Goal: Transaction & Acquisition: Purchase product/service

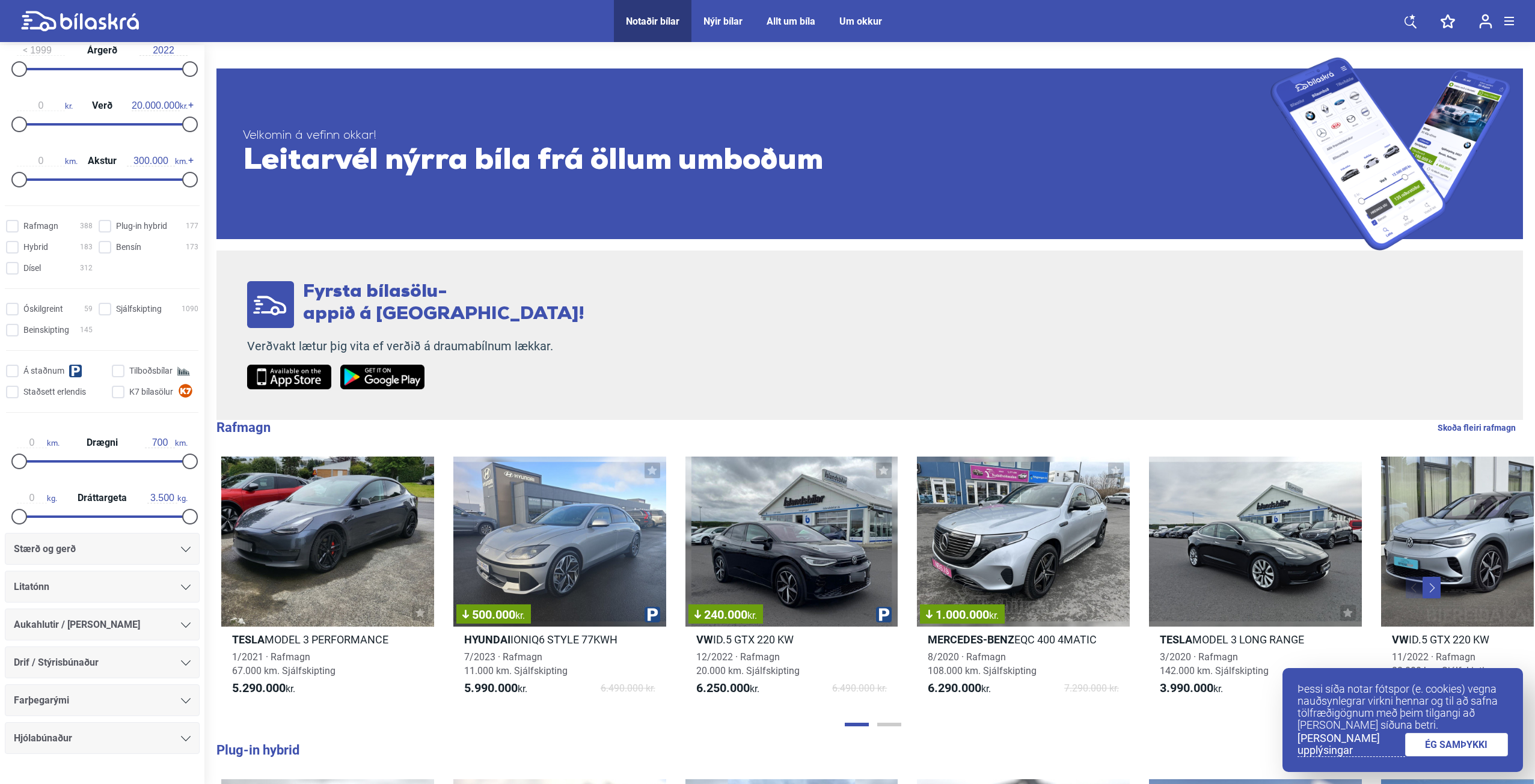
scroll to position [240, 0]
click at [85, 546] on div "Stærð og gerð" at bounding box center [102, 544] width 177 height 17
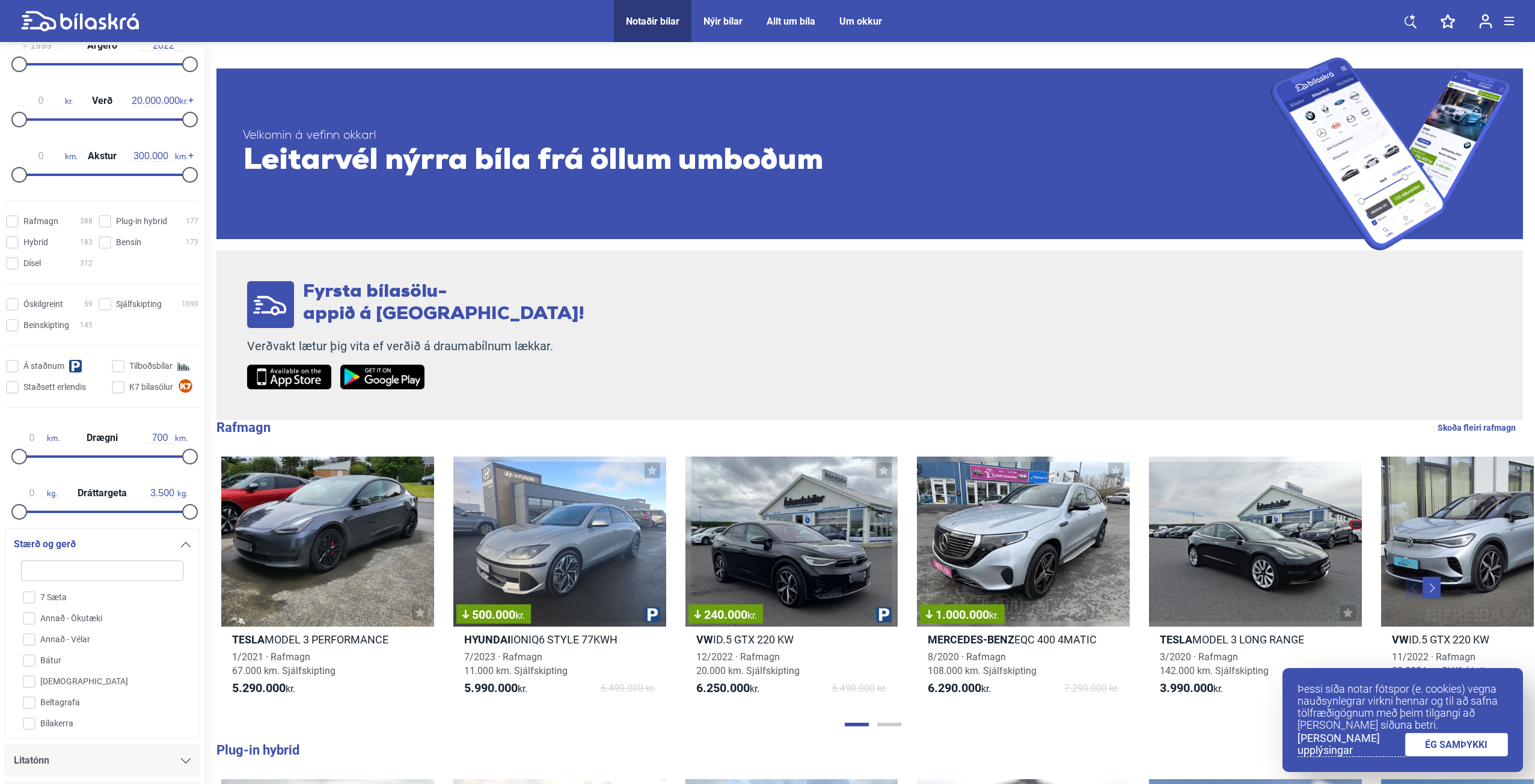
click at [85, 545] on div "Stærð og gerð" at bounding box center [102, 544] width 177 height 17
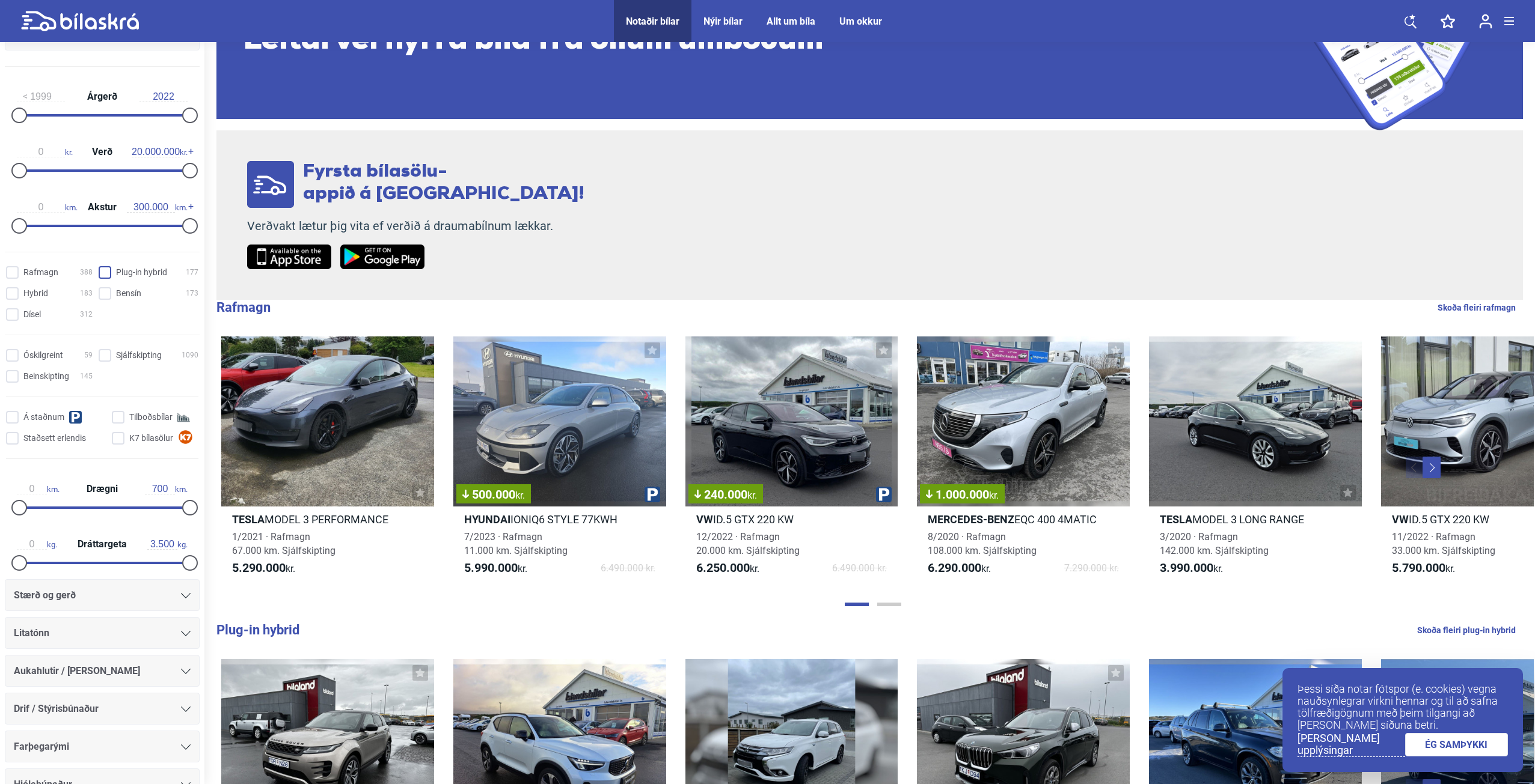
scroll to position [142, 0]
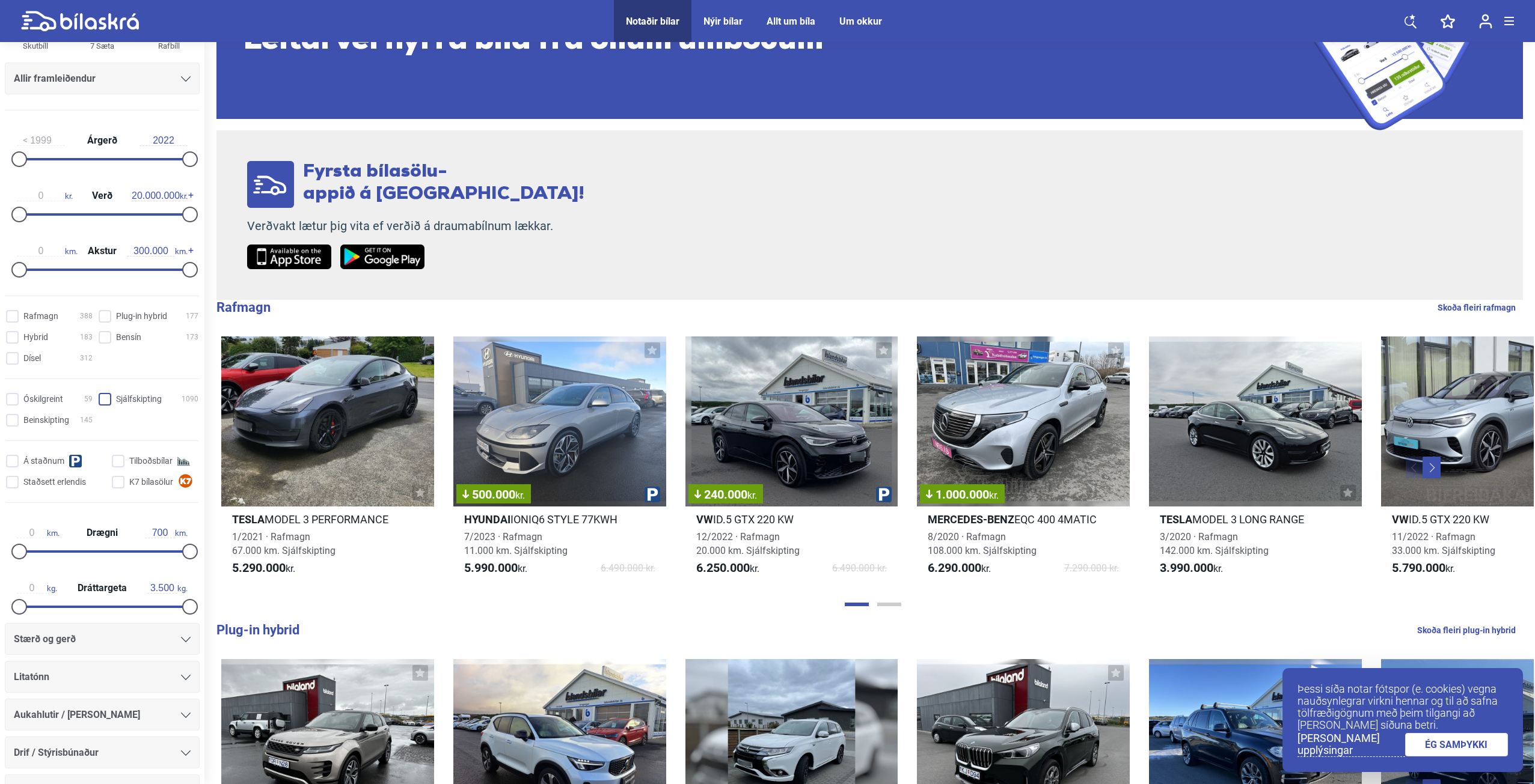
click at [110, 397] on input "Sjálfskipting 1090" at bounding box center [151, 400] width 100 height 13
checkbox input "true"
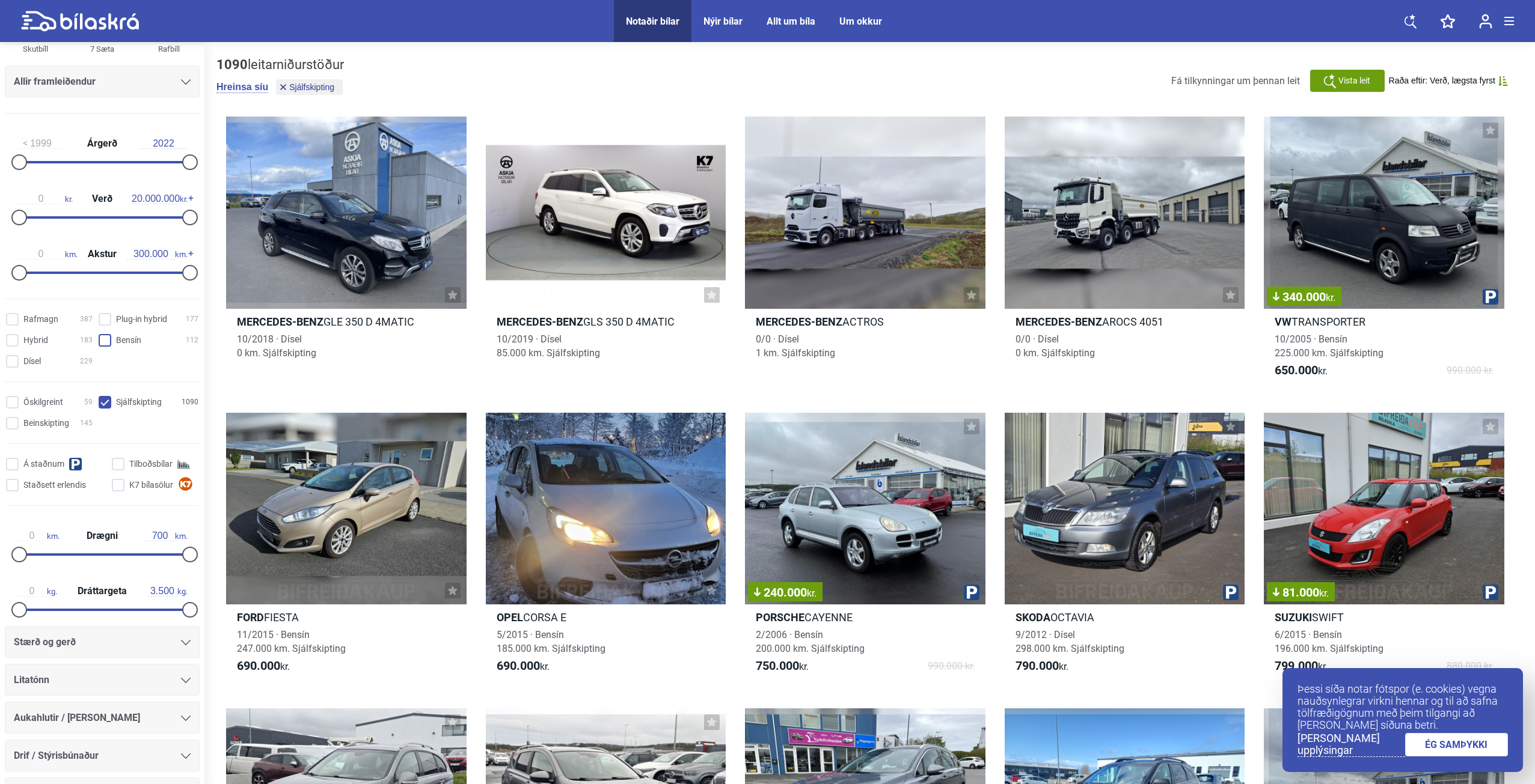
click at [101, 340] on input "Bensín 112" at bounding box center [151, 341] width 100 height 13
checkbox input "true"
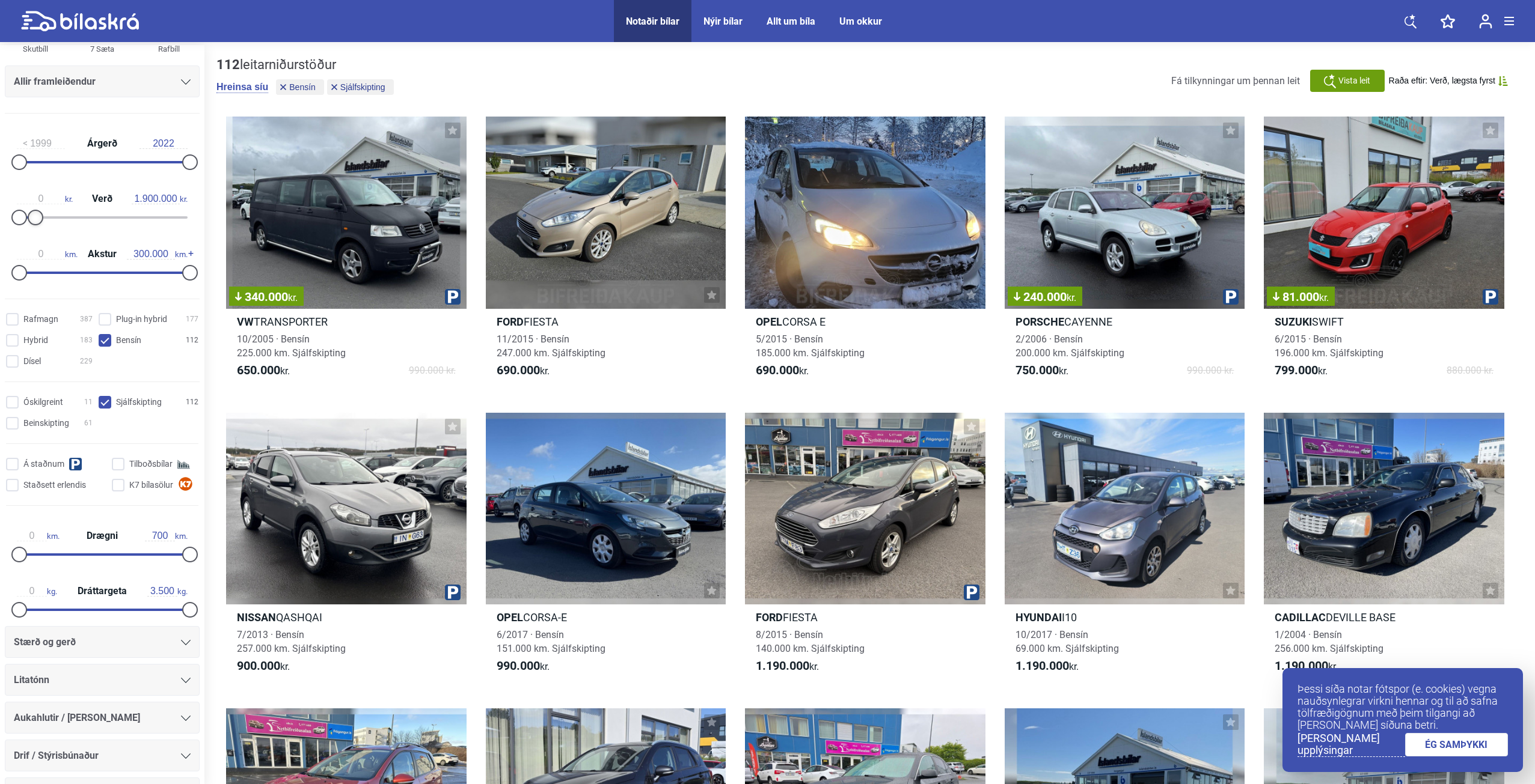
type input "2.000.000"
drag, startPoint x: 189, startPoint y: 216, endPoint x: 38, endPoint y: 232, distance: 151.8
click at [38, 232] on div "0 kr. Verð 2.000.000 kr." at bounding box center [102, 206] width 195 height 55
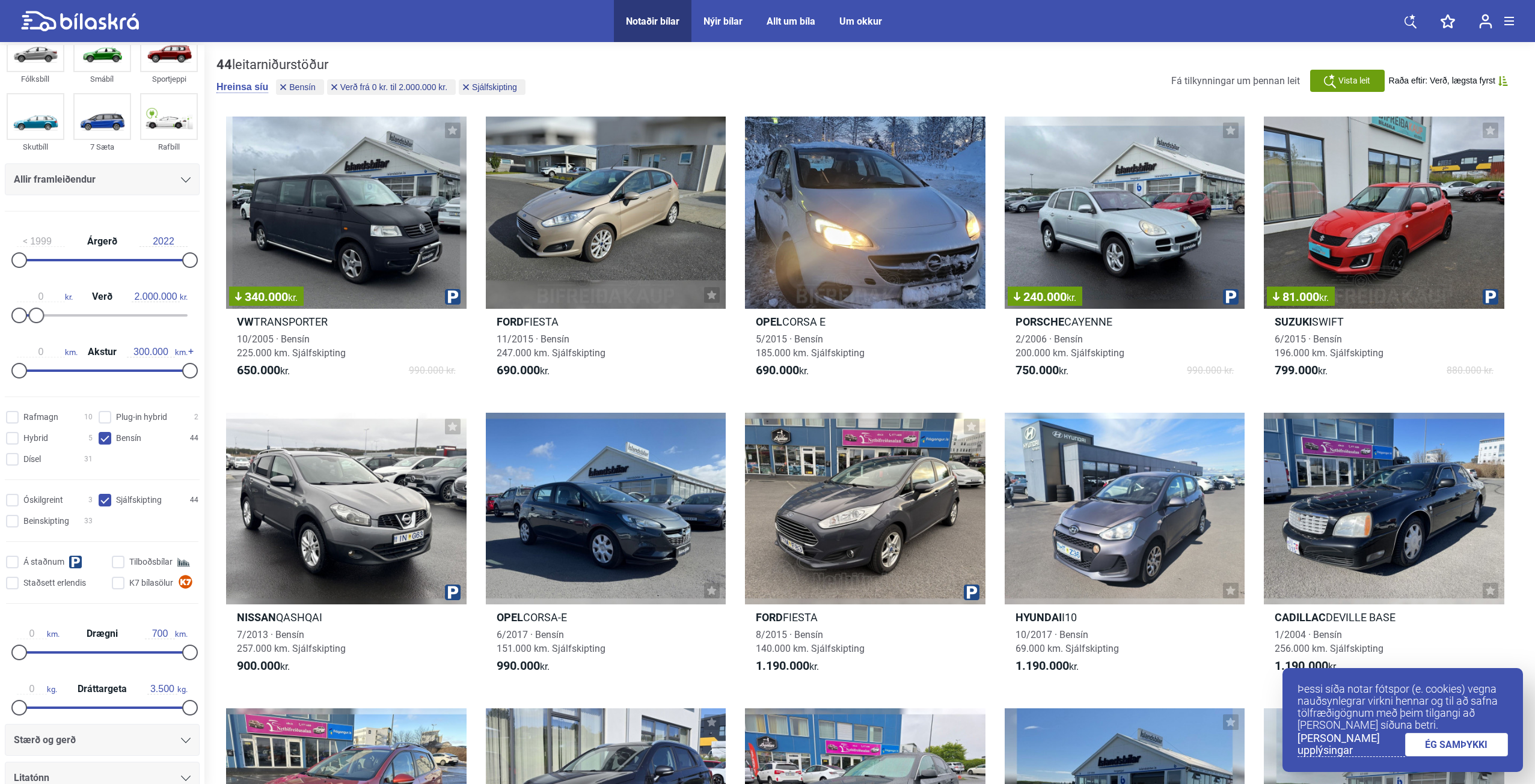
scroll to position [23, 0]
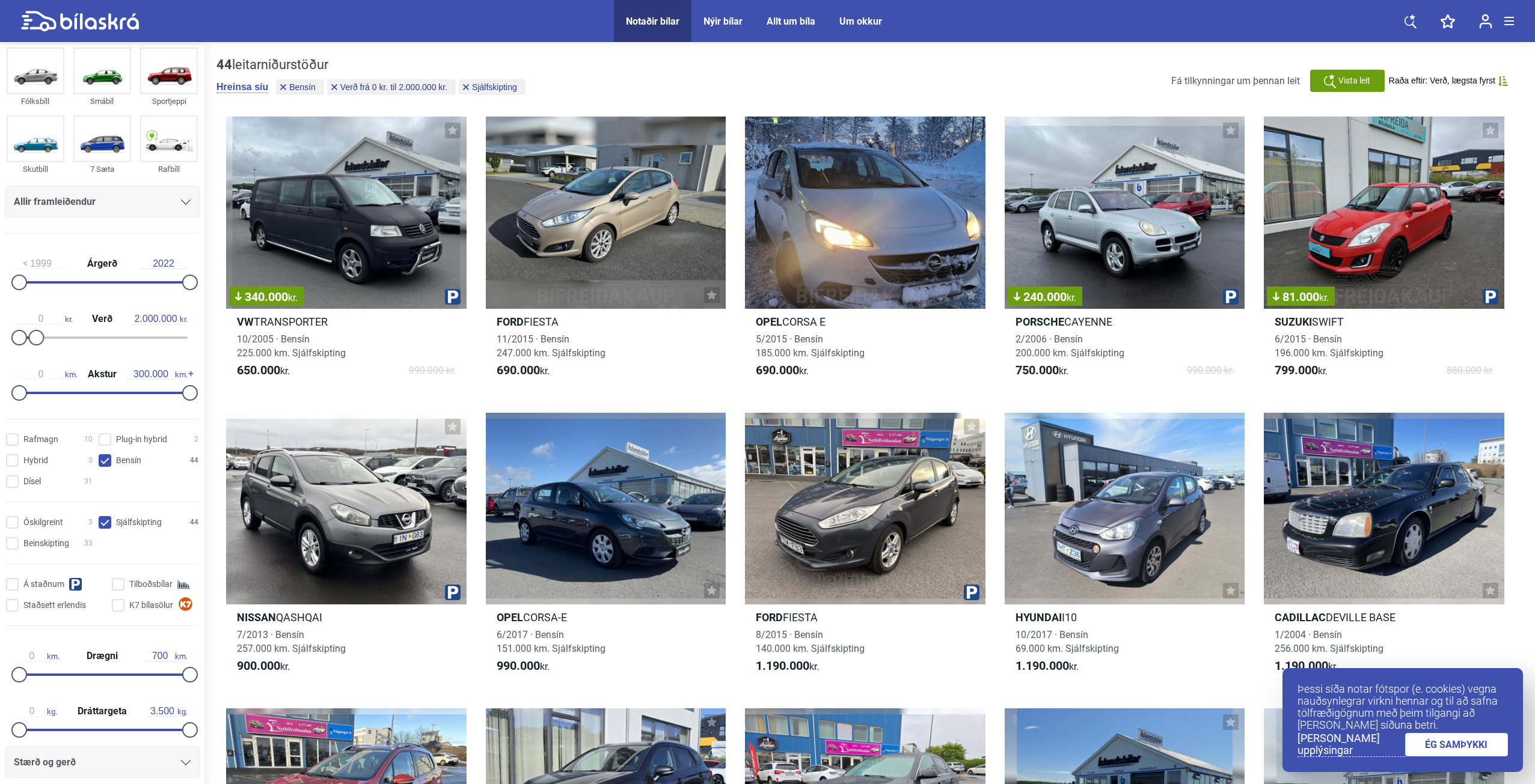
click at [117, 200] on div "Allir framleiðendur" at bounding box center [102, 202] width 177 height 17
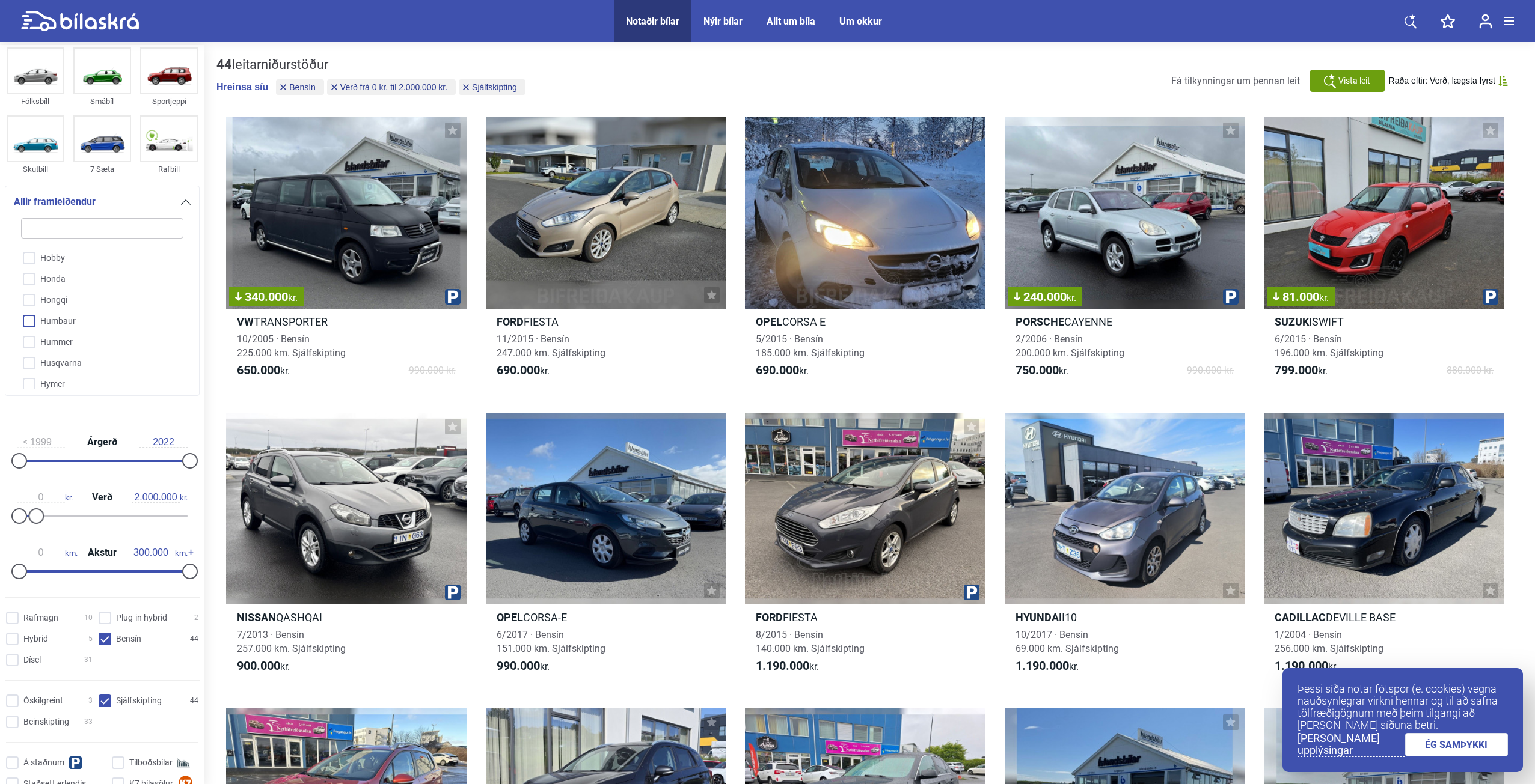
scroll to position [938, 0]
click at [50, 278] on input "Honda" at bounding box center [94, 285] width 163 height 21
checkbox input "true"
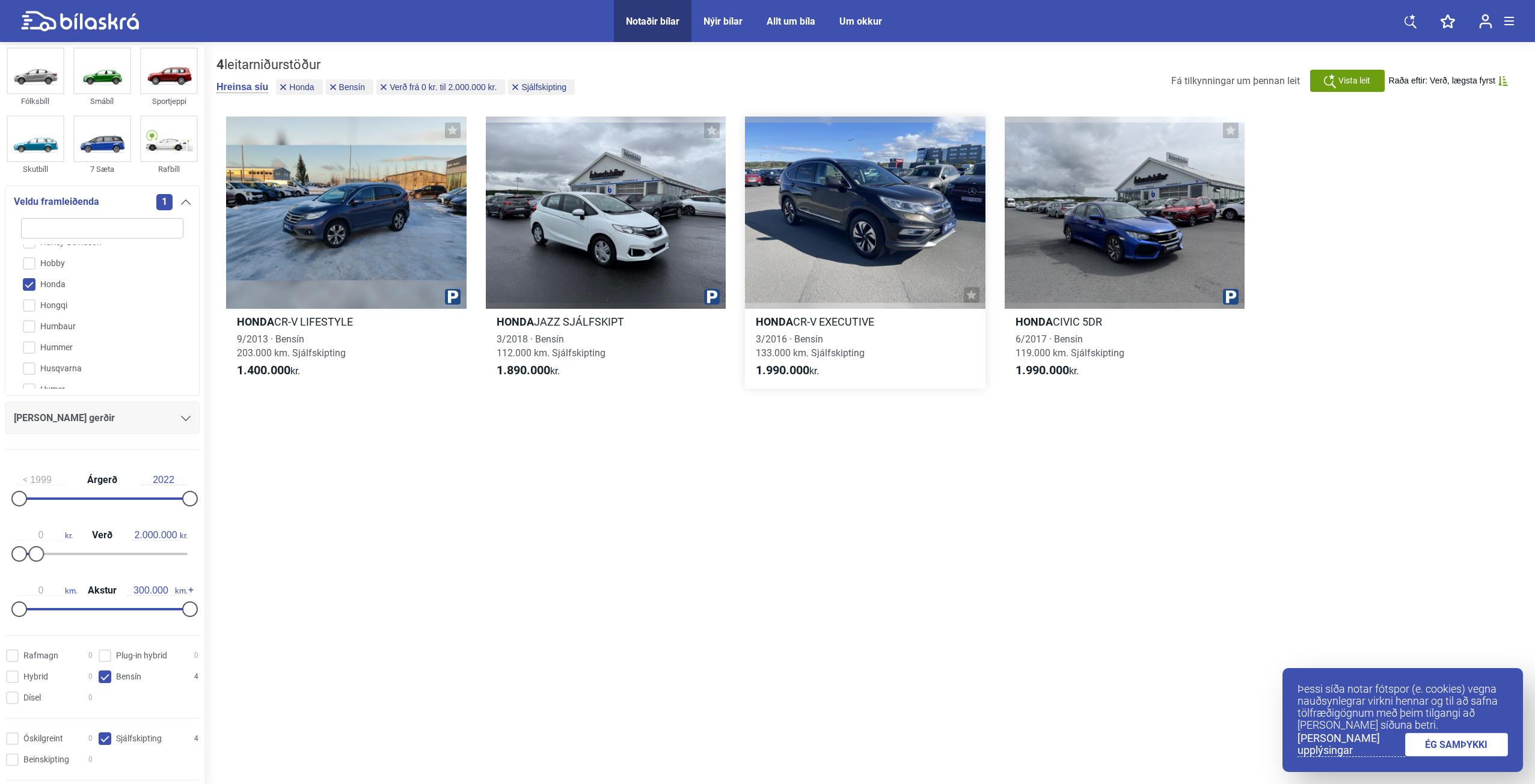
click at [847, 187] on div at bounding box center [865, 213] width 240 height 192
